Goal: Check status: Check status

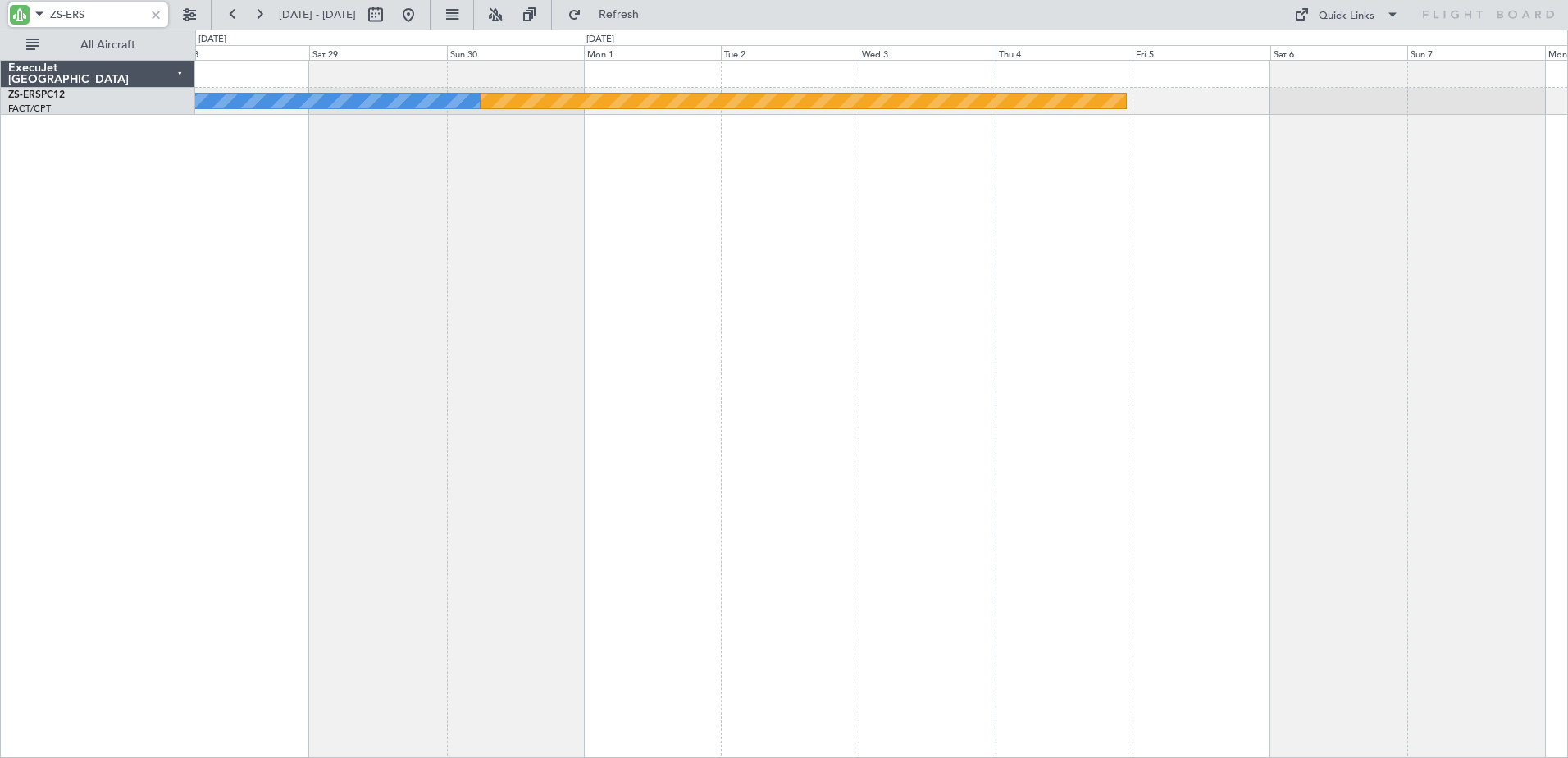
drag, startPoint x: 104, startPoint y: 13, endPoint x: 68, endPoint y: 17, distance: 36.2
click at [68, 17] on input "ZS-ERS" at bounding box center [97, 15] width 94 height 25
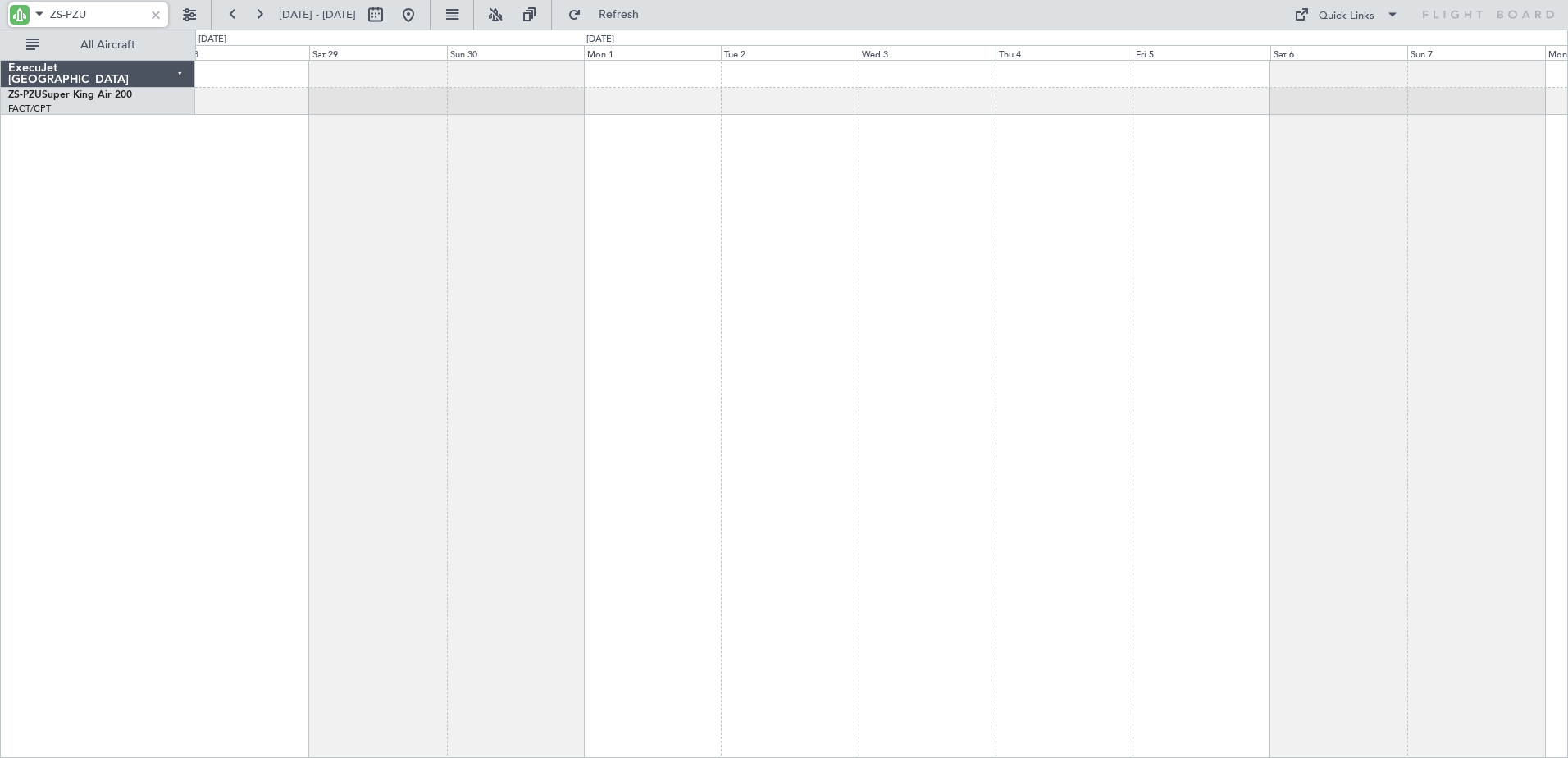
click at [1567, 273] on html "ZS-PZU [DATE] - [DATE] Refresh Quick Links All Aircraft ExecuJet [GEOGRAPHIC_DA…" at bounding box center [784, 379] width 1568 height 758
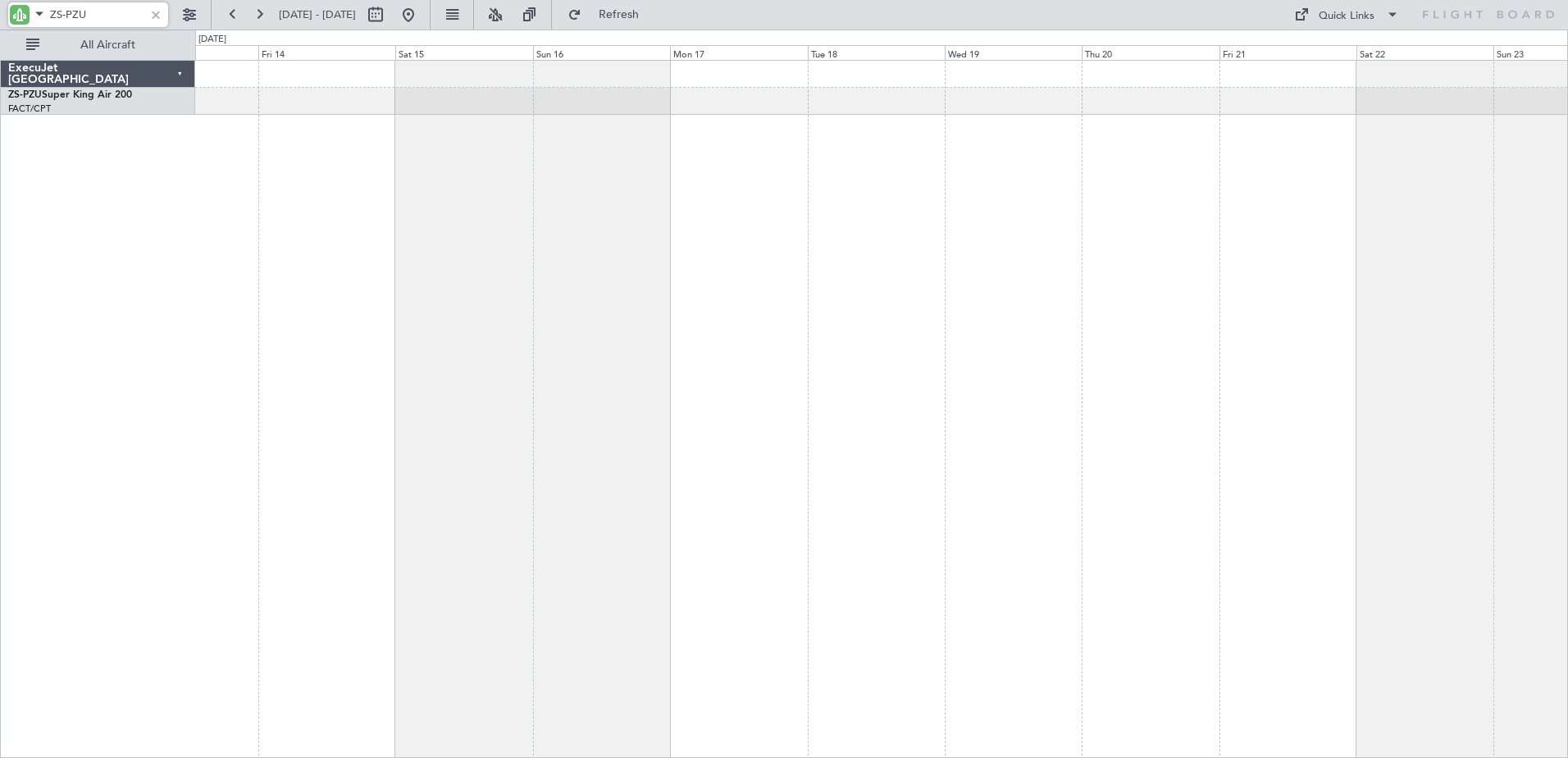
click at [1013, 267] on div "ExecuJet [GEOGRAPHIC_DATA] ZS-PZU Super King Air 200 FACT/CPT [GEOGRAPHIC_DATA]…" at bounding box center [784, 394] width 1568 height 728
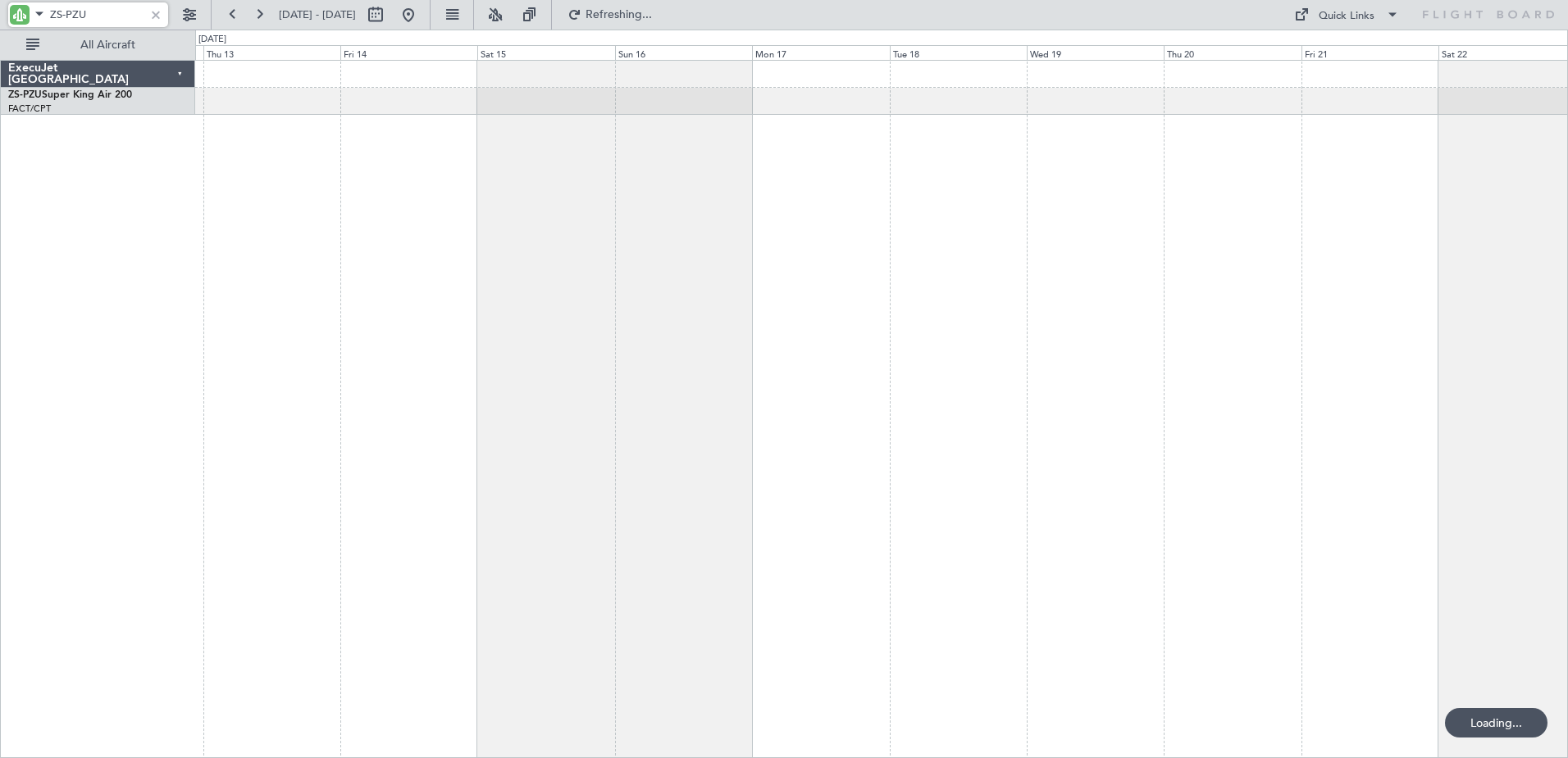
click at [1544, 349] on div "ExecuJet [GEOGRAPHIC_DATA] ZS-PZU Super King Air 200 FACT/CPT [GEOGRAPHIC_DATA]…" at bounding box center [784, 394] width 1568 height 728
click at [1495, 284] on div at bounding box center [881, 408] width 1373 height 698
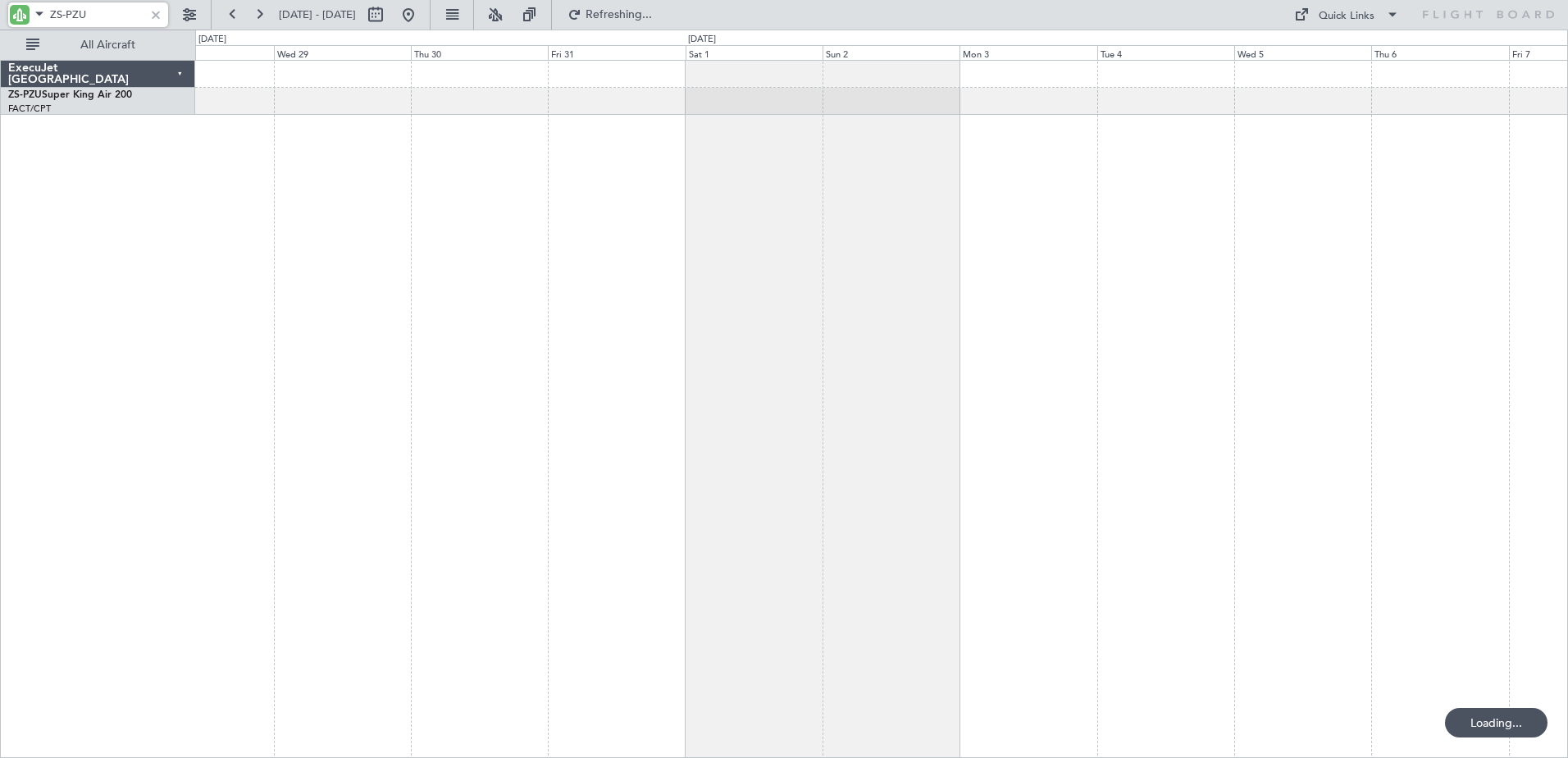
click at [1133, 260] on div at bounding box center [881, 408] width 1373 height 698
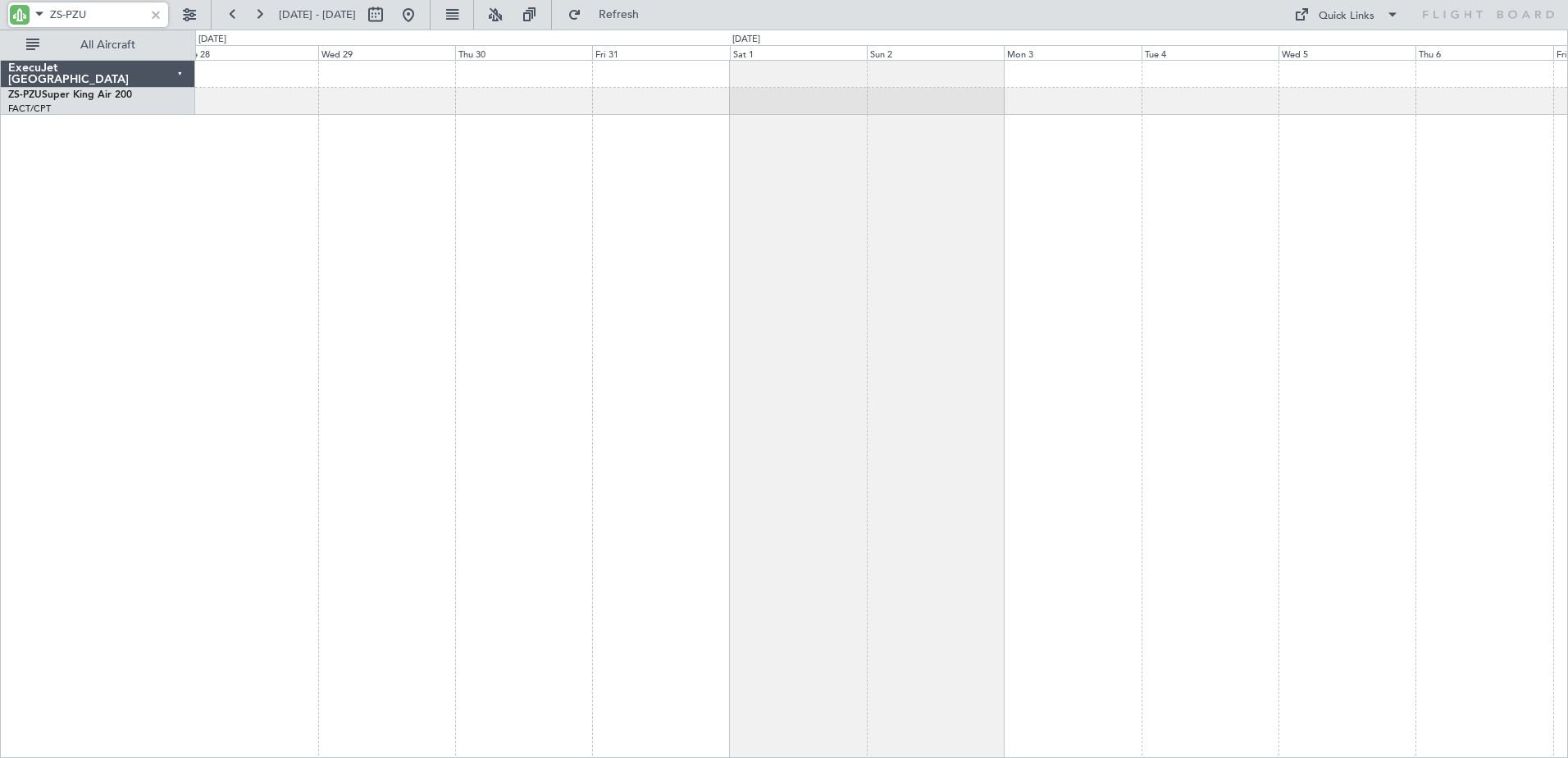
click at [1179, 264] on div "ExecuJet [GEOGRAPHIC_DATA] ZS-PZU Super King Air 200 FACT/CPT [GEOGRAPHIC_DATA]…" at bounding box center [784, 394] width 1568 height 728
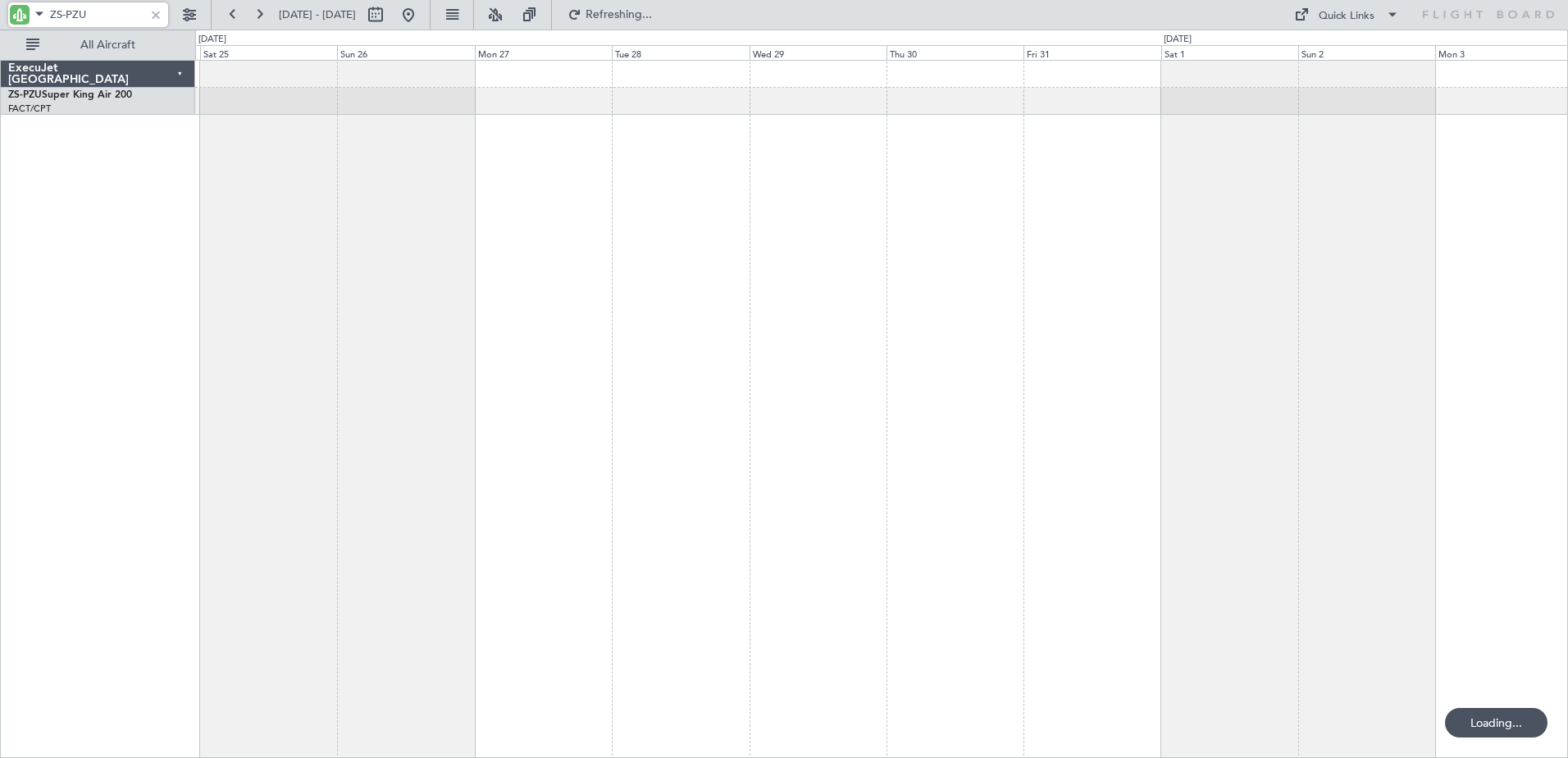
click at [919, 292] on div at bounding box center [881, 408] width 1373 height 698
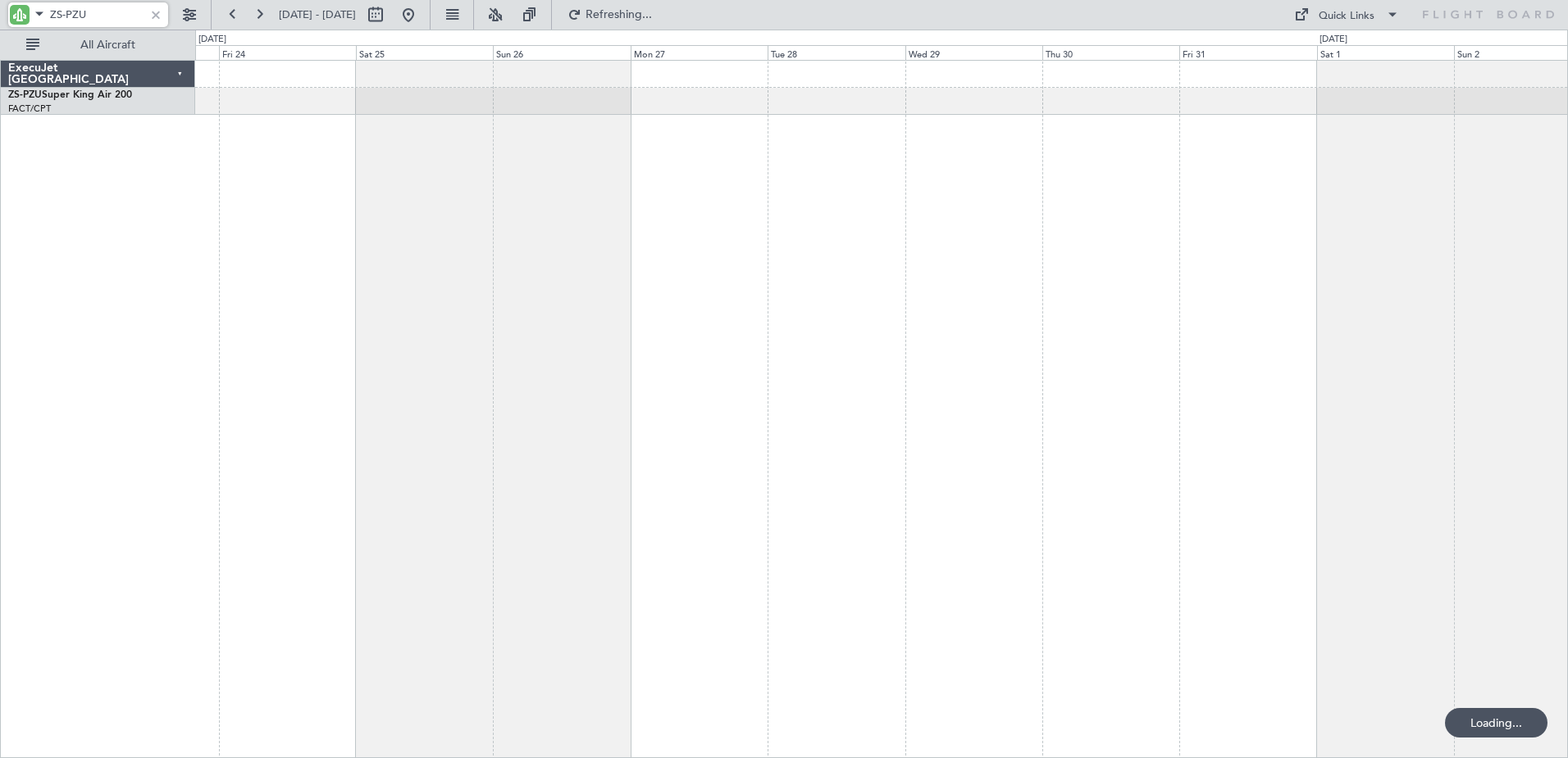
click at [1369, 310] on div at bounding box center [881, 408] width 1373 height 698
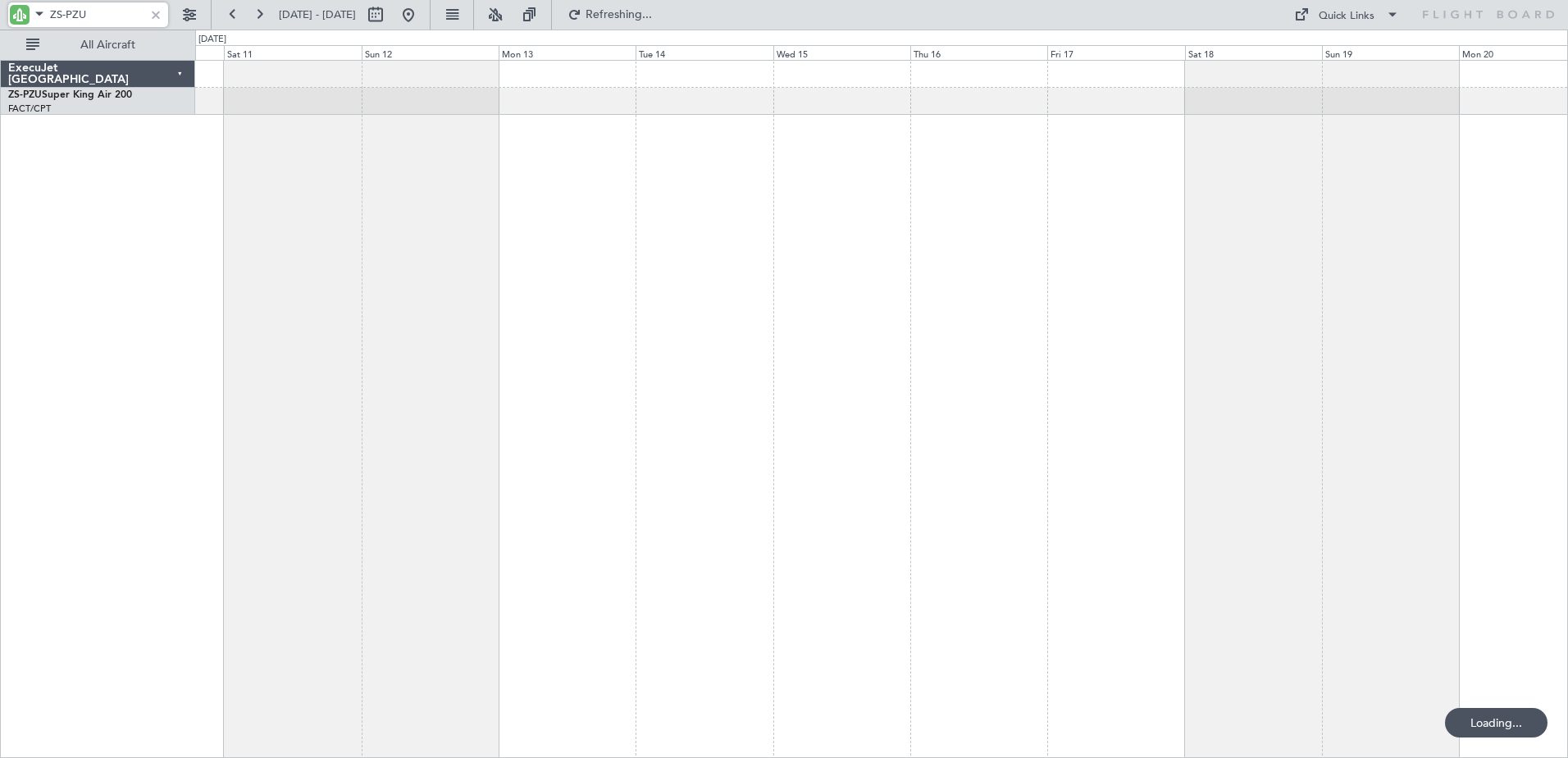
click at [1178, 288] on div at bounding box center [881, 408] width 1373 height 698
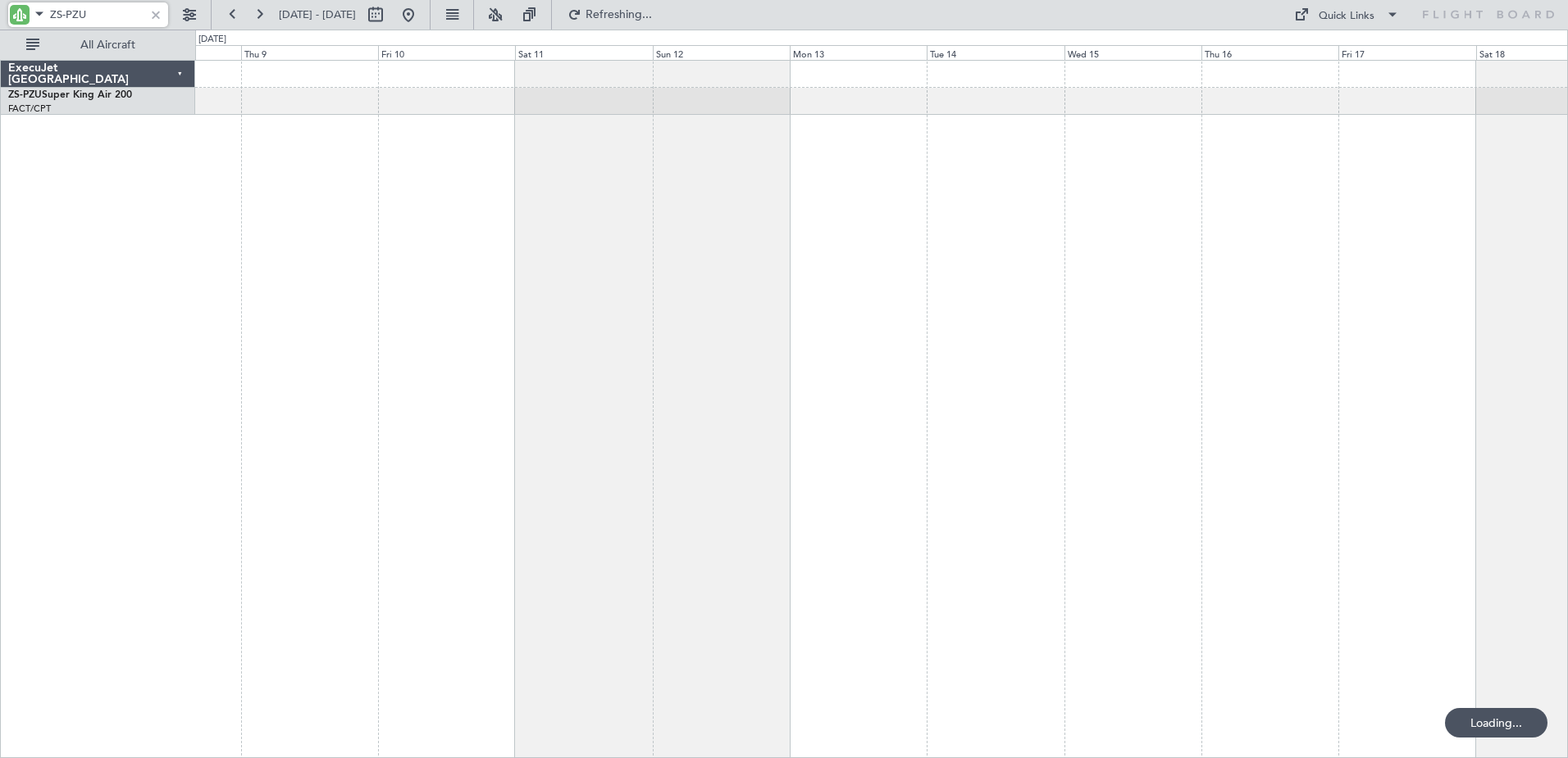
click at [1085, 287] on div "ExecuJet [GEOGRAPHIC_DATA] ZS-PZU Super King Air 200 FACT/CPT [GEOGRAPHIC_DATA]…" at bounding box center [784, 394] width 1568 height 728
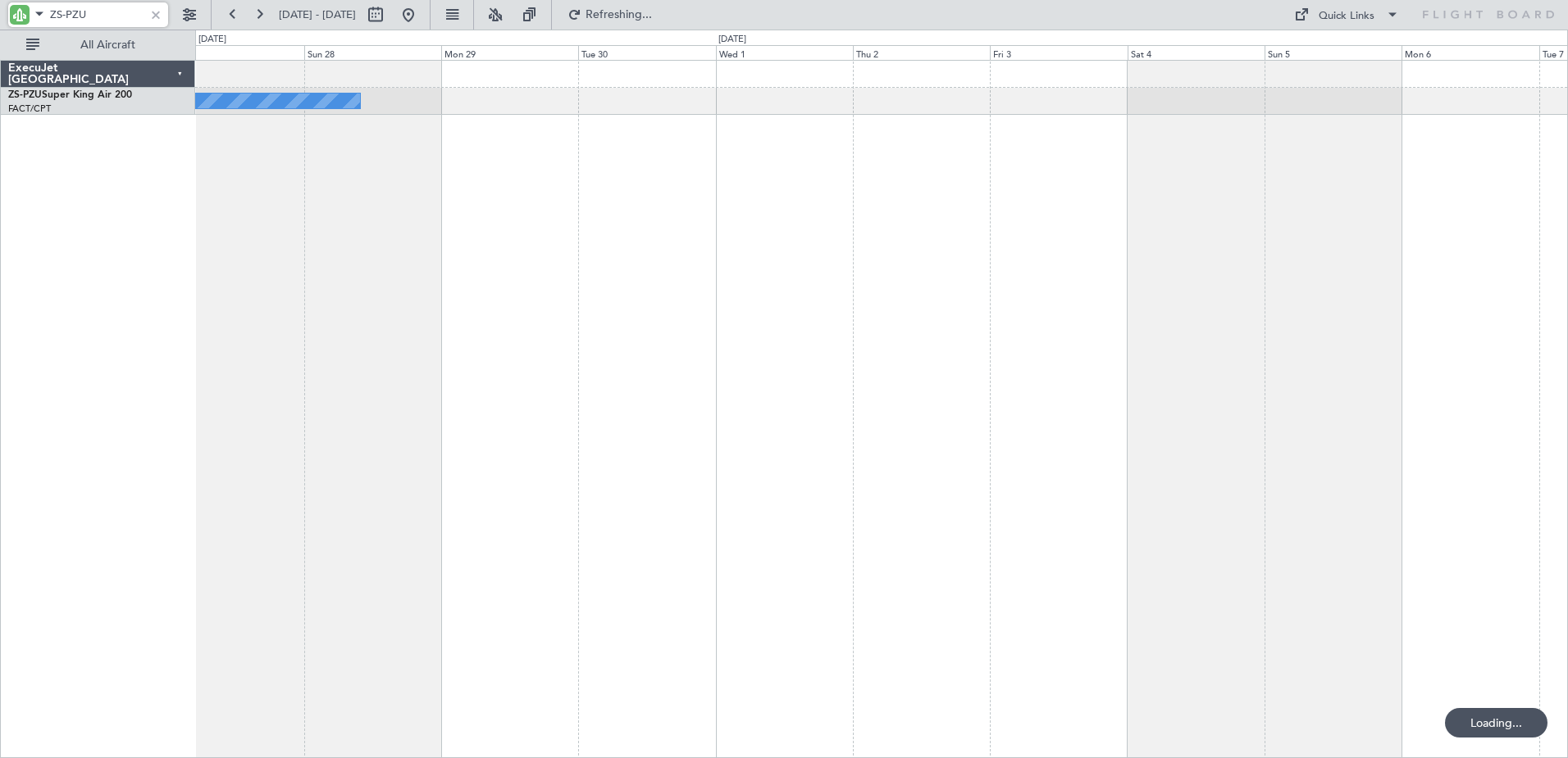
click at [1116, 300] on div "A/C Booked" at bounding box center [881, 408] width 1373 height 698
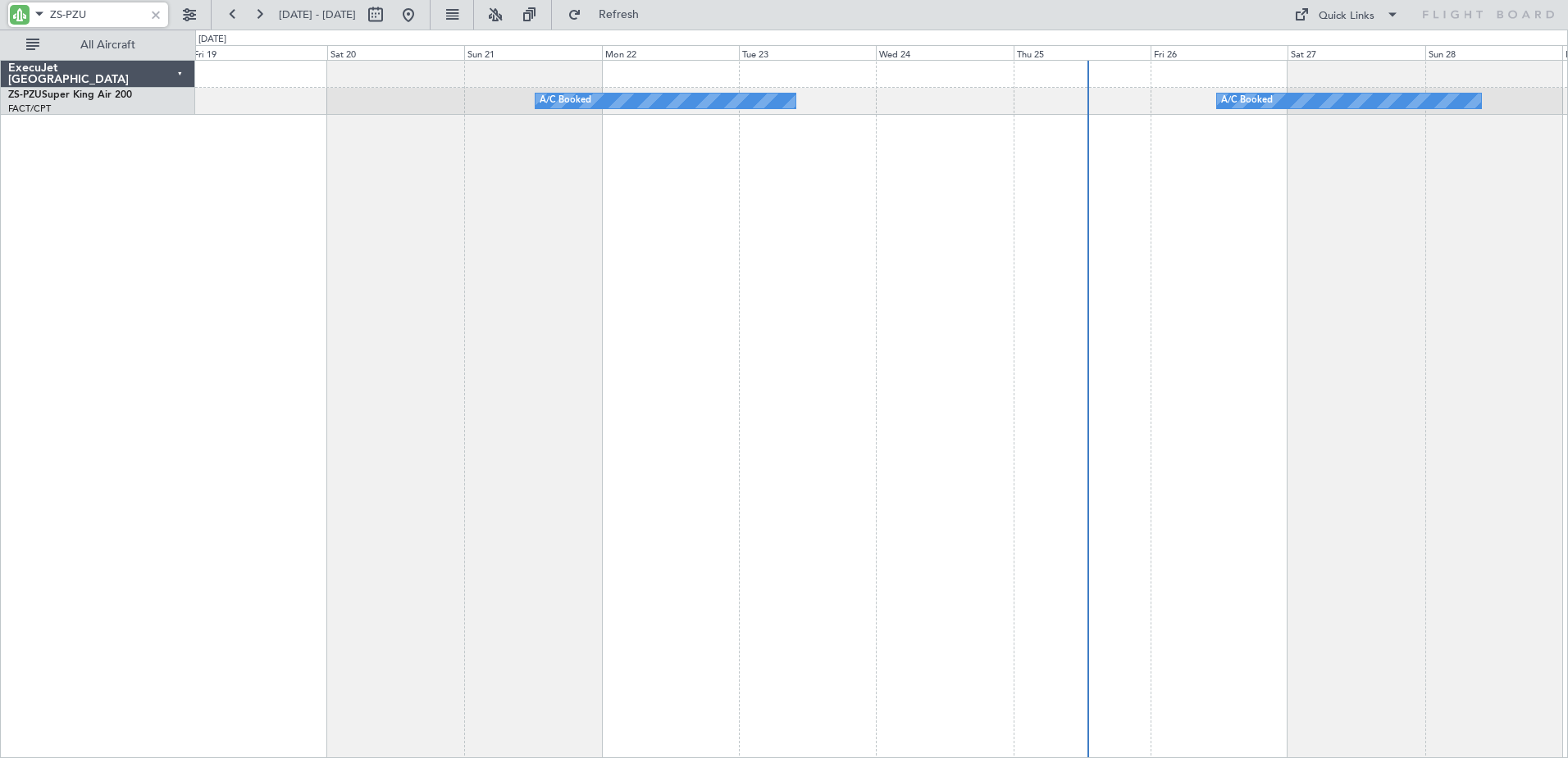
click at [1107, 309] on div "A/C Booked A/C Booked A/C Booked A/C Booked" at bounding box center [881, 408] width 1373 height 698
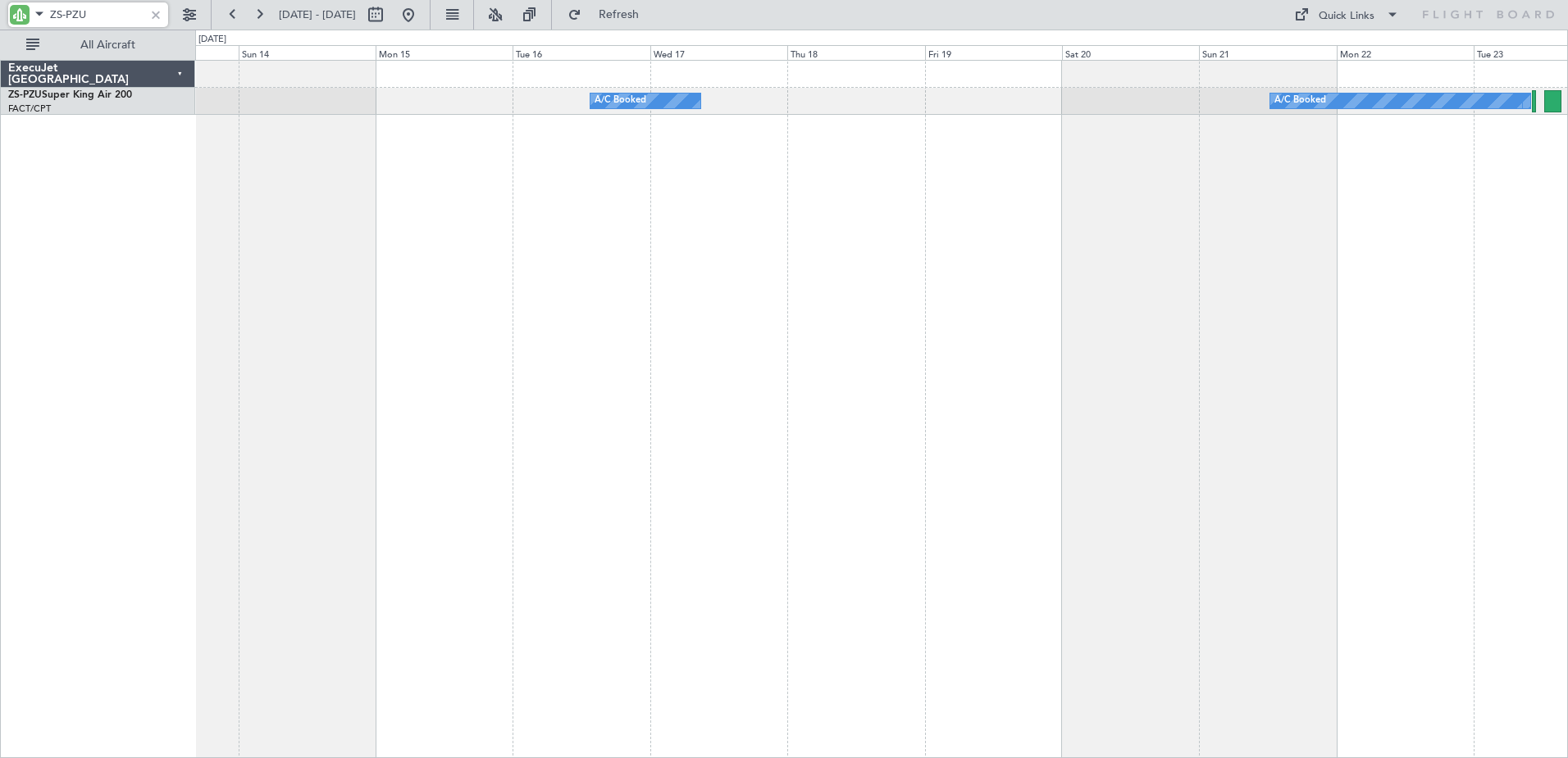
click at [573, 377] on div "A/C Booked A/C Booked A/C Booked" at bounding box center [881, 408] width 1373 height 698
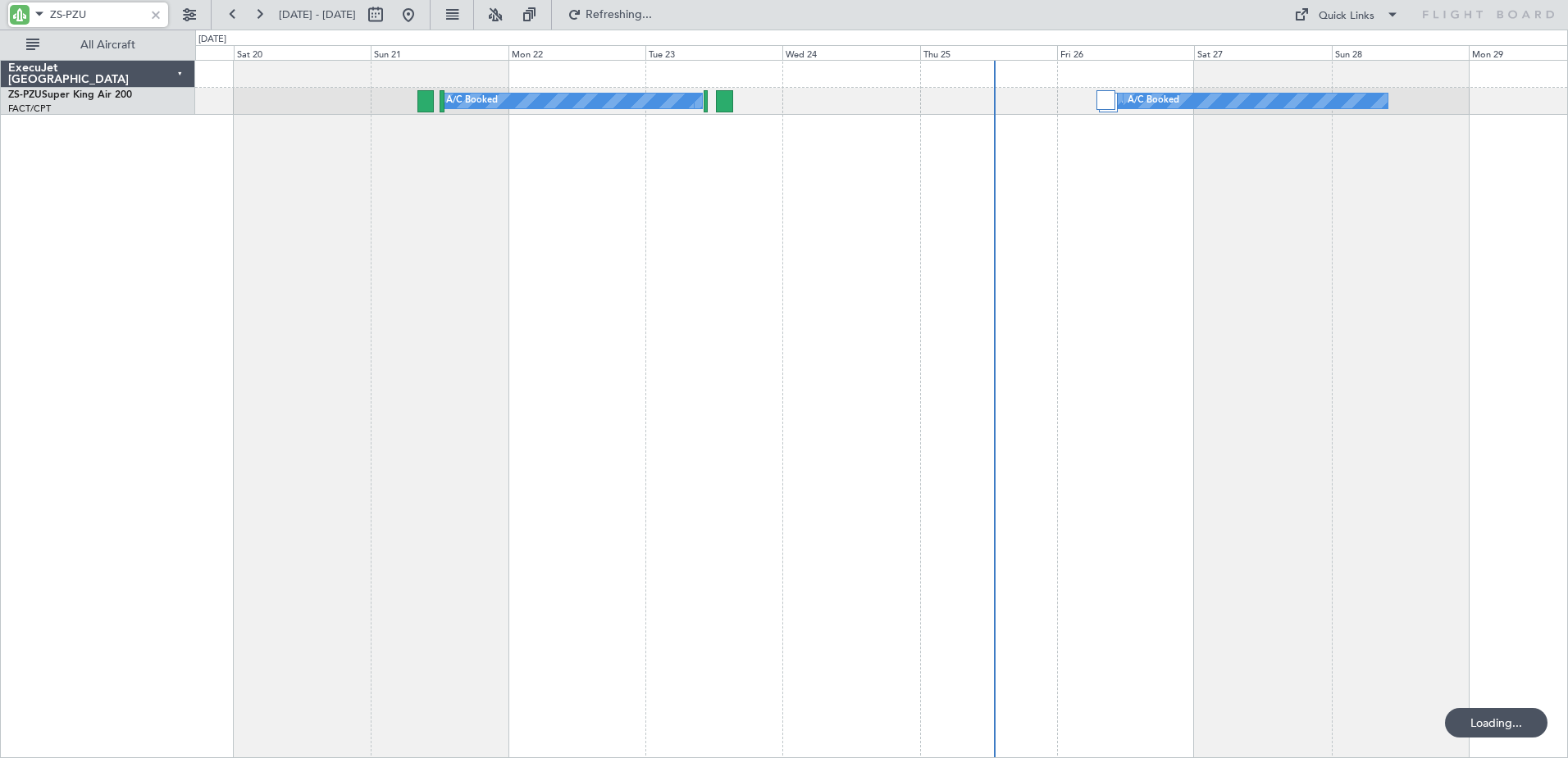
click at [285, 420] on div "A/C Booked A/C Booked A/C Booked A/C Booked A/C Booked" at bounding box center [881, 408] width 1373 height 698
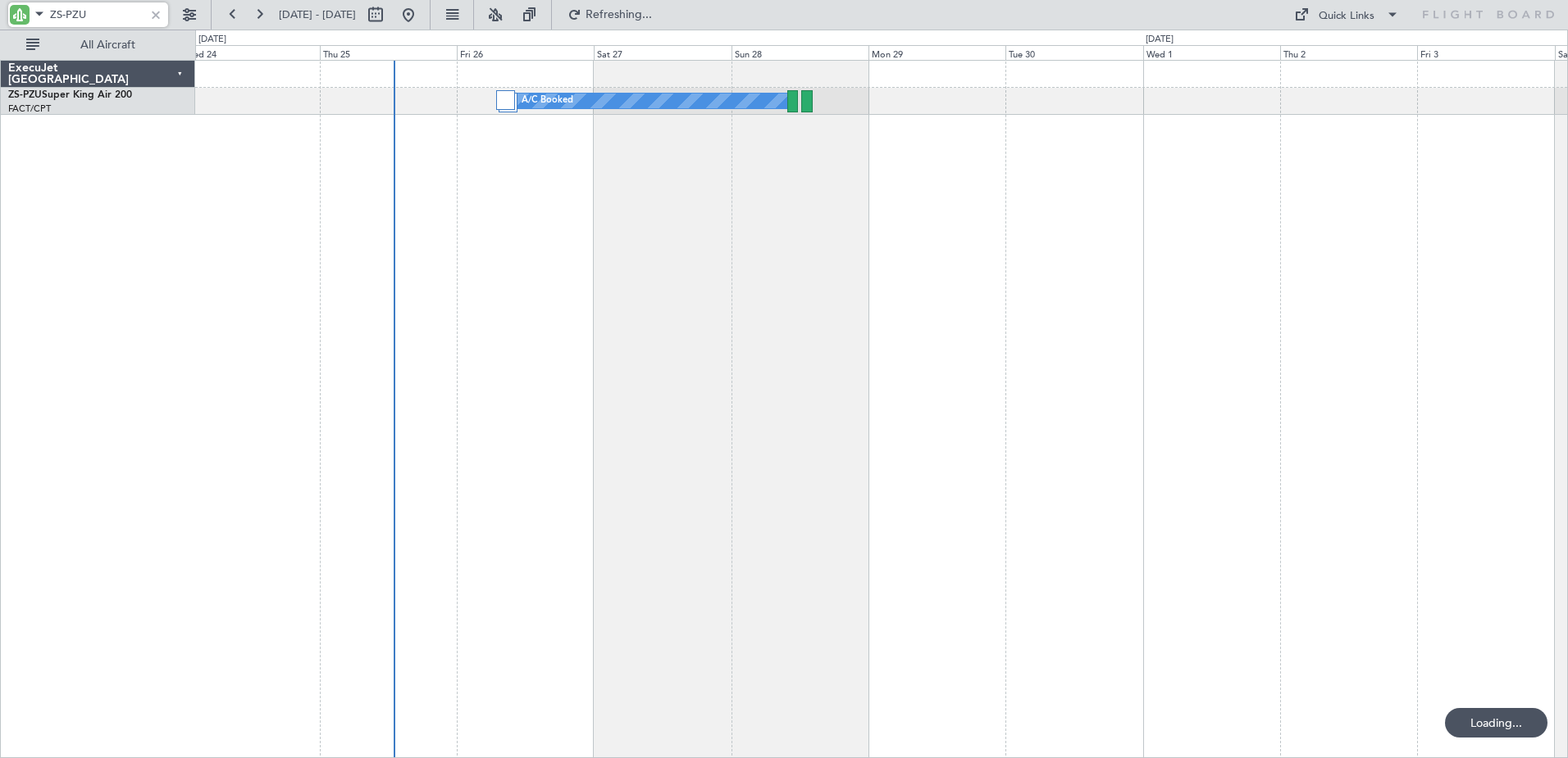
click at [419, 397] on div "A/C Booked A/C Booked A/C Booked A/C Booked" at bounding box center [881, 408] width 1373 height 698
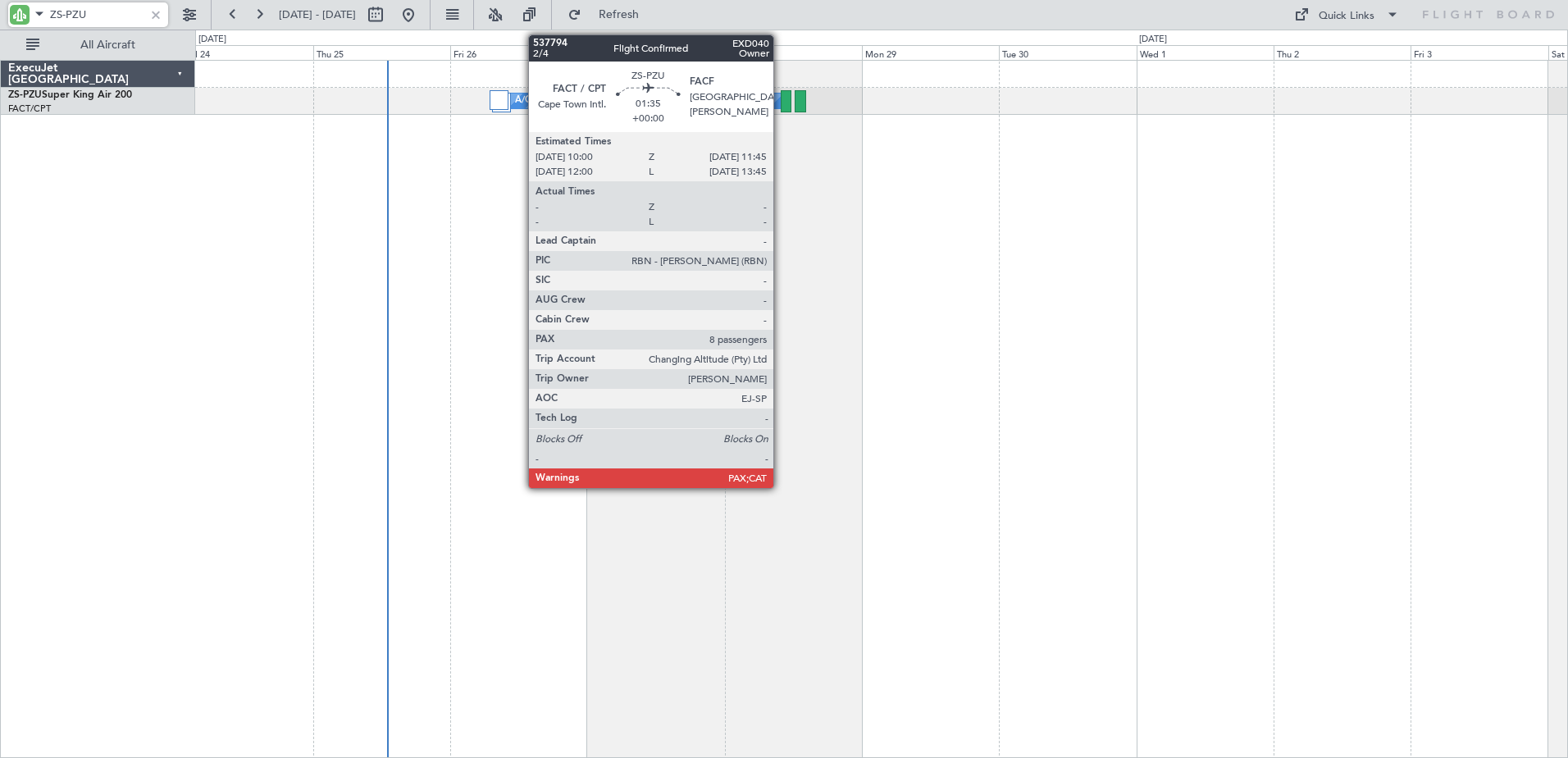
click at [781, 104] on div at bounding box center [785, 101] width 11 height 22
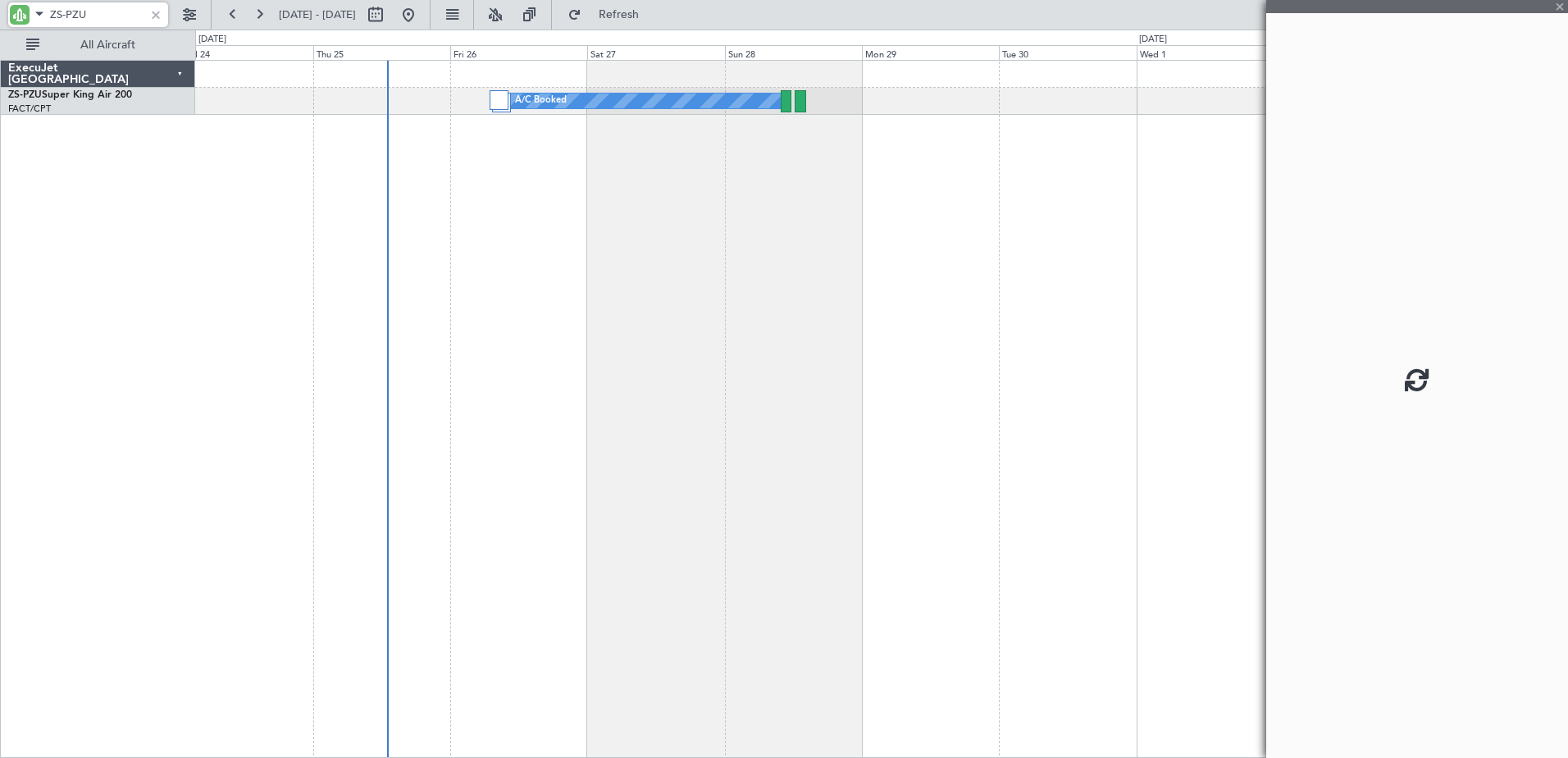
click at [787, 101] on div at bounding box center [785, 101] width 11 height 22
type input "ZS-PZU"
